Goal: Navigation & Orientation: Find specific page/section

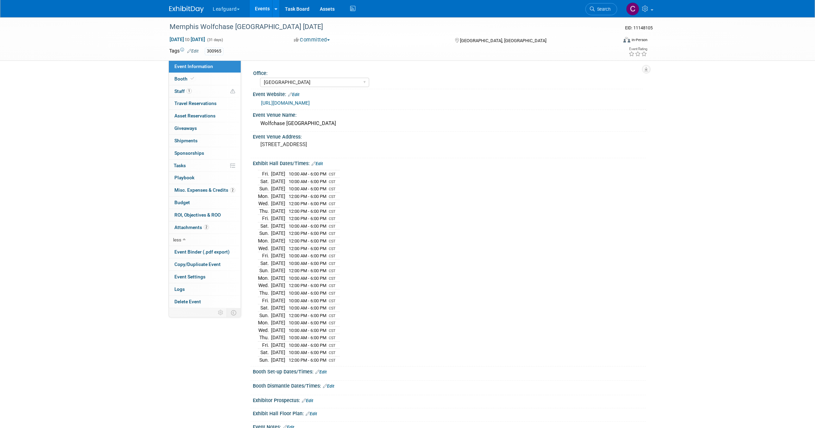
select select "[GEOGRAPHIC_DATA]"
select select "Check"
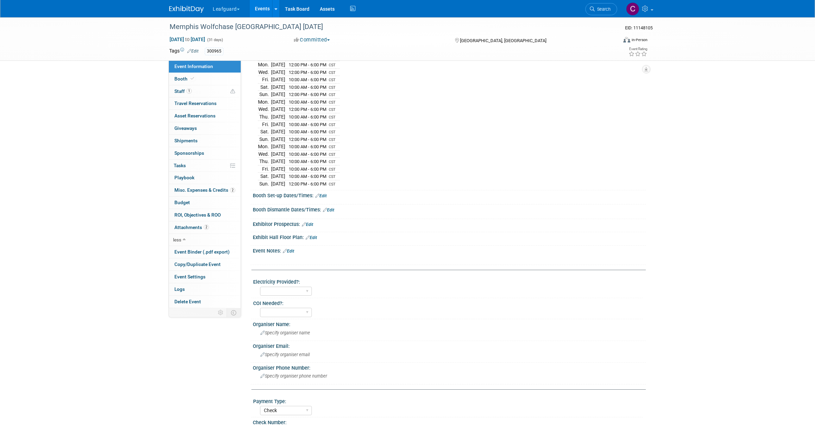
click at [237, 10] on span "button" at bounding box center [238, 9] width 3 height 1
click at [229, 32] on link "Great Day Improvements" at bounding box center [245, 32] width 66 height 10
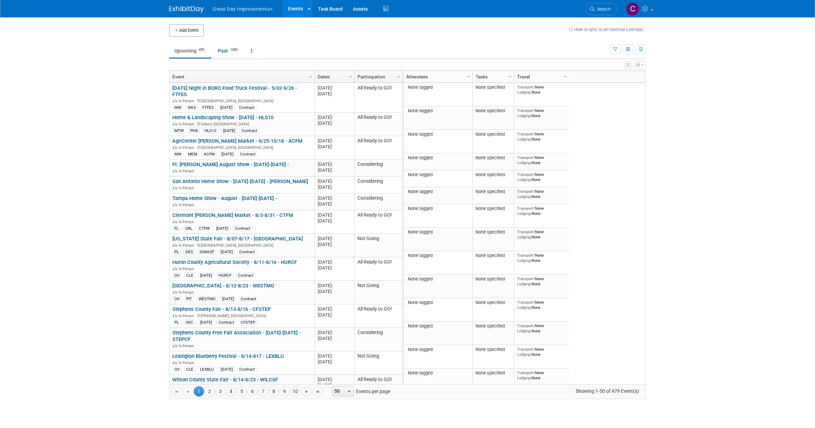
click at [229, 11] on button "Great Day Improvements" at bounding box center [246, 7] width 69 height 15
click at [226, 62] on link "Leafguard" at bounding box center [245, 62] width 66 height 10
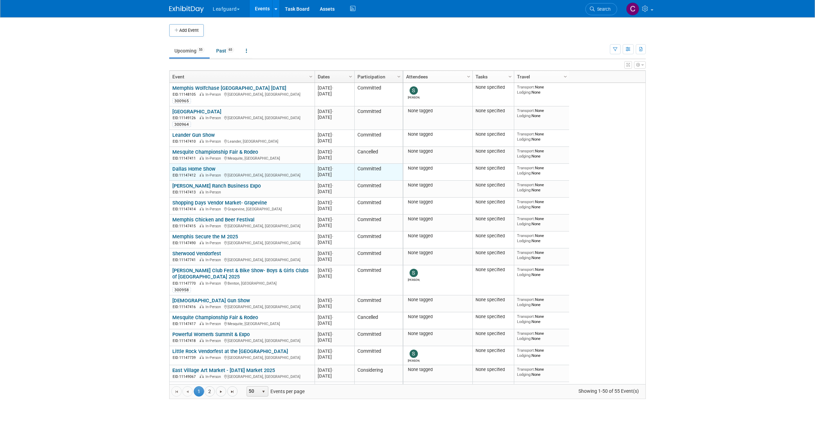
click at [199, 167] on link "Dallas Home Show" at bounding box center [193, 169] width 43 height 6
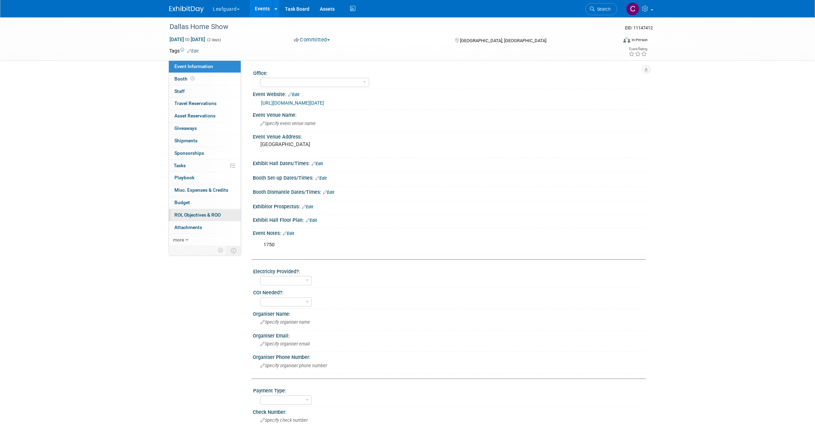
click at [194, 214] on span "ROI, Objectives & ROO 0" at bounding box center [197, 215] width 46 height 6
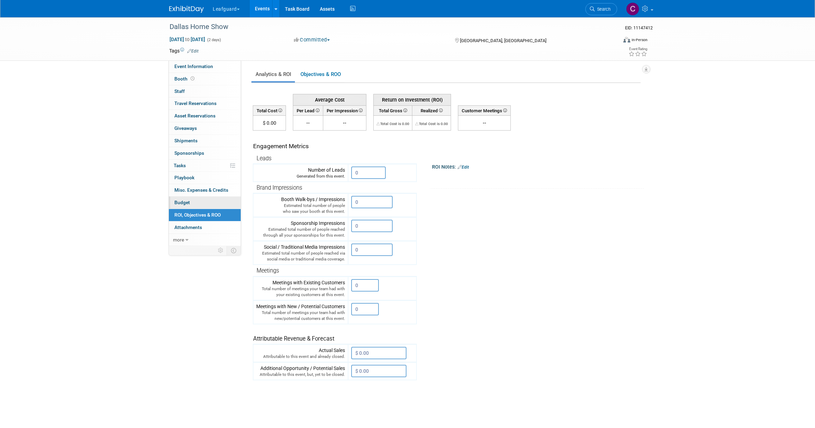
click at [193, 202] on link "Budget" at bounding box center [205, 202] width 72 height 12
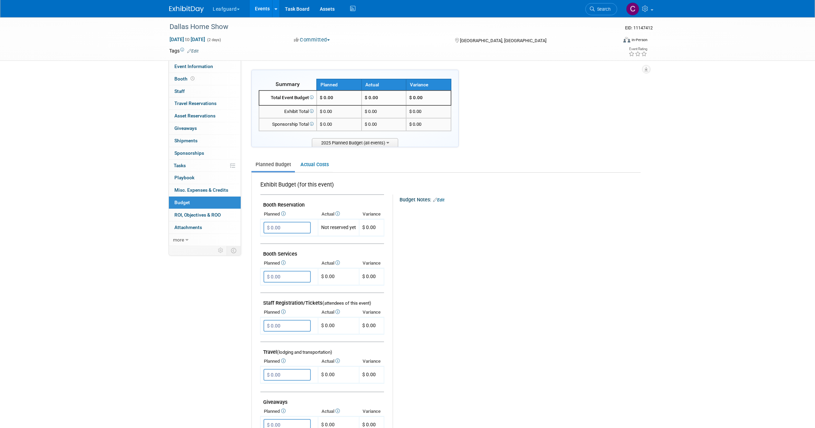
click at [262, 9] on link "Events" at bounding box center [262, 8] width 25 height 17
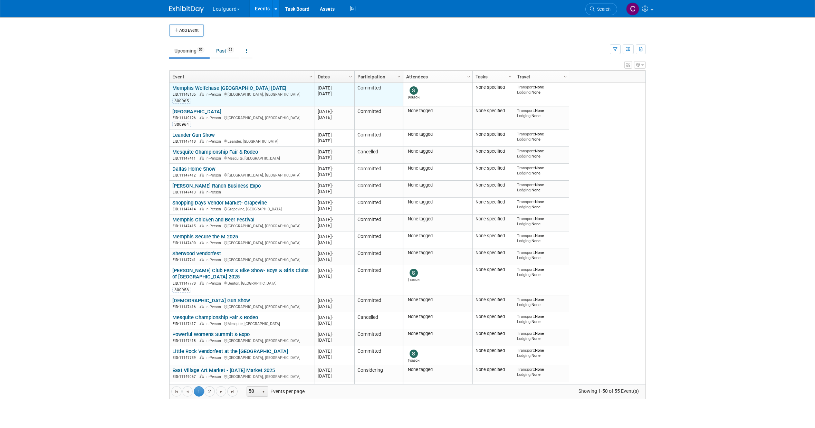
click at [252, 87] on link "Memphis Wolfchase [GEOGRAPHIC_DATA] [DATE]" at bounding box center [229, 88] width 114 height 6
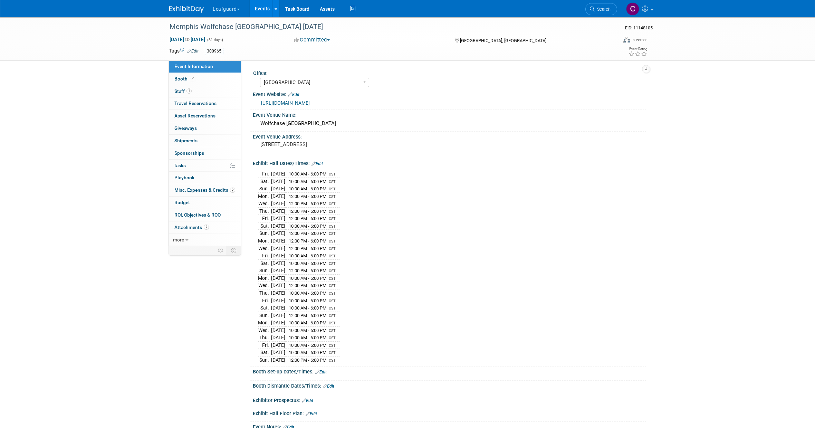
select select "[GEOGRAPHIC_DATA]"
select select "Check"
click at [263, 9] on link "Events" at bounding box center [262, 8] width 25 height 17
